Goal: Information Seeking & Learning: Learn about a topic

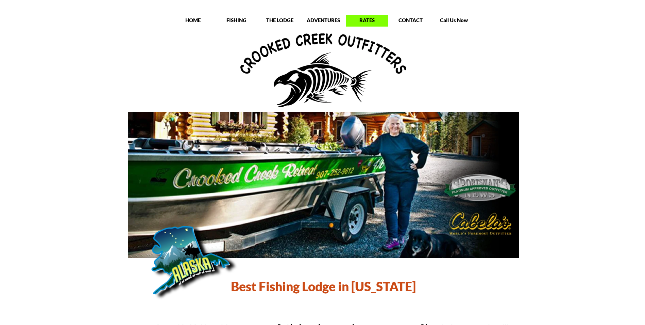
click at [360, 21] on p "RATES" at bounding box center [367, 20] width 43 height 7
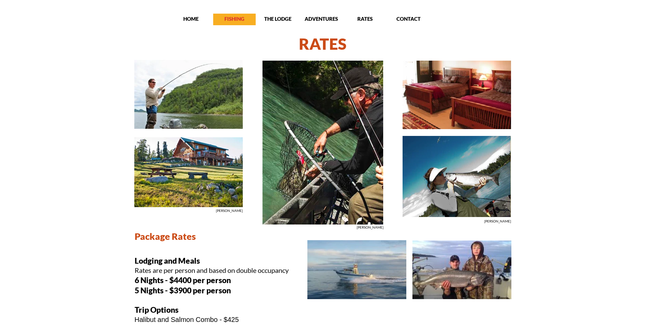
click at [235, 19] on p "FISHING" at bounding box center [234, 18] width 43 height 7
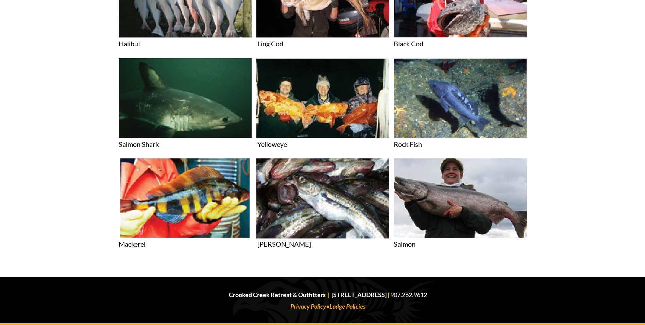
scroll to position [1509, 0]
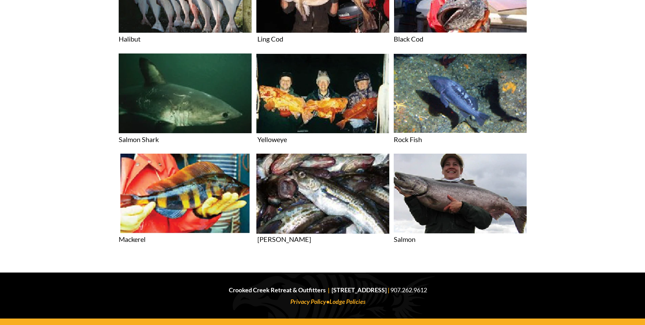
click at [459, 195] on img at bounding box center [461, 193] width 134 height 80
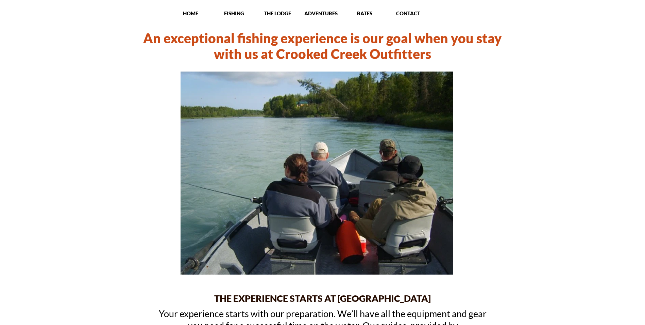
scroll to position [0, 0]
